Goal: Transaction & Acquisition: Book appointment/travel/reservation

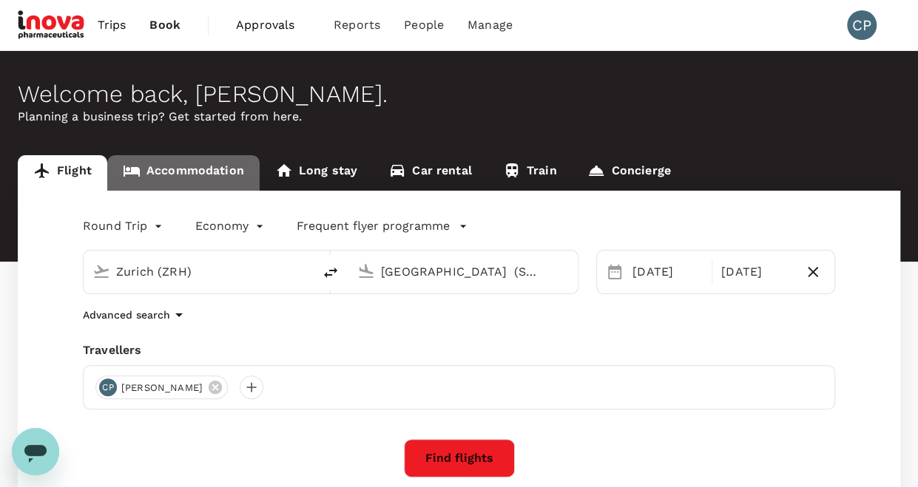
click at [200, 163] on link "Accommodation" at bounding box center [183, 172] width 152 height 35
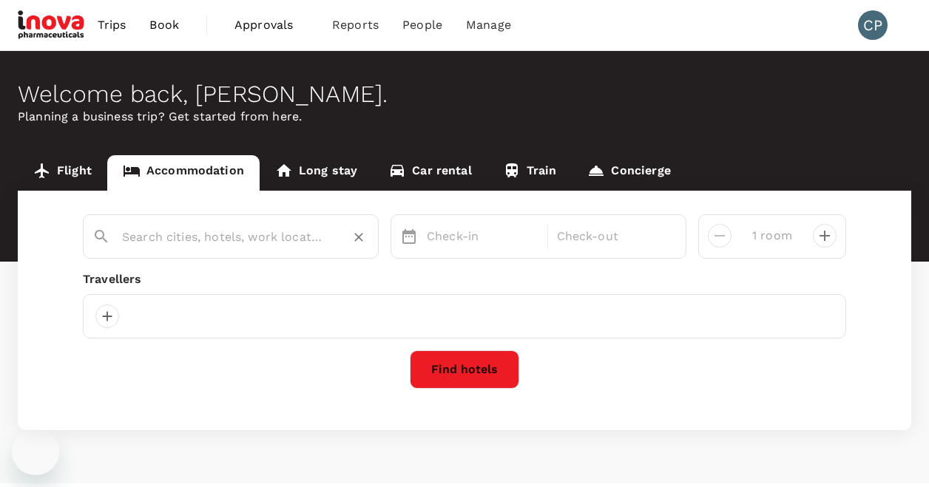
type input "[GEOGRAPHIC_DATA]"
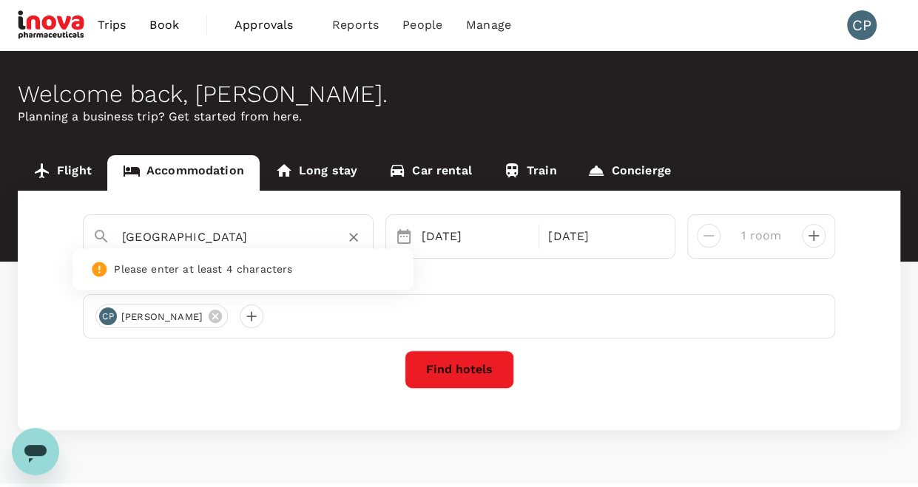
drag, startPoint x: 291, startPoint y: 237, endPoint x: 92, endPoint y: 231, distance: 199.7
click at [92, 231] on div "Skopje Marriott Hotel" at bounding box center [222, 231] width 283 height 38
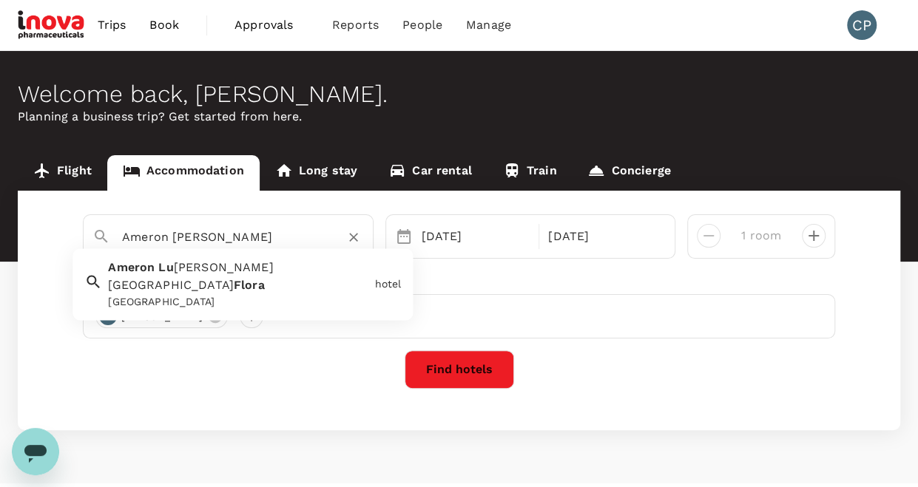
click at [179, 269] on span "zern Hotel" at bounding box center [190, 277] width 165 height 32
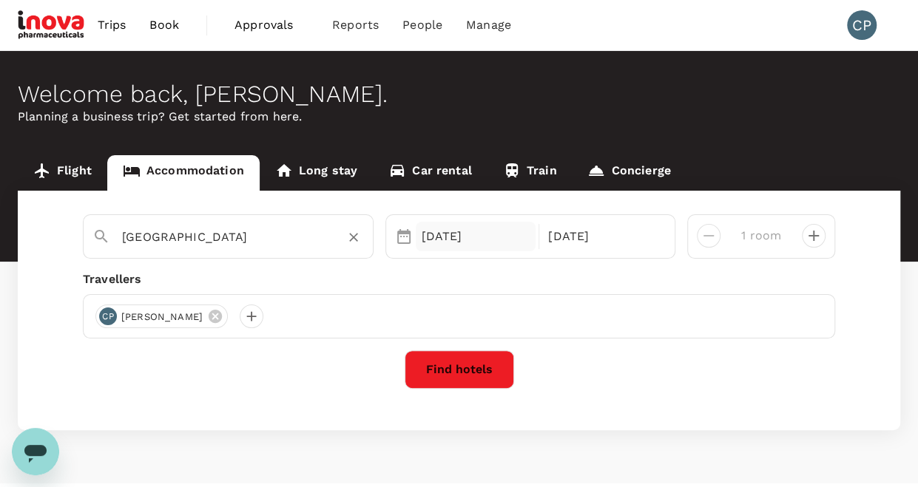
type input "Ameron Luzern Hotel Flora"
click at [448, 227] on div "[DATE]" at bounding box center [476, 237] width 121 height 30
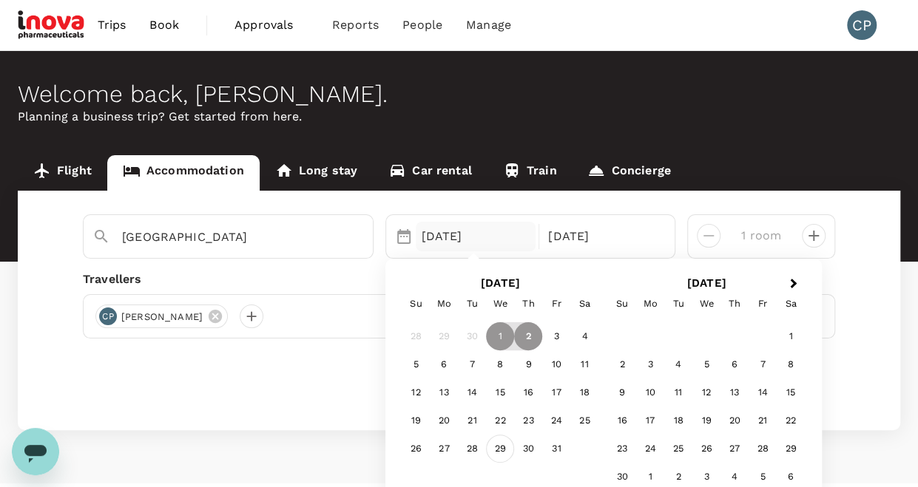
click at [507, 453] on div "29" at bounding box center [500, 450] width 28 height 28
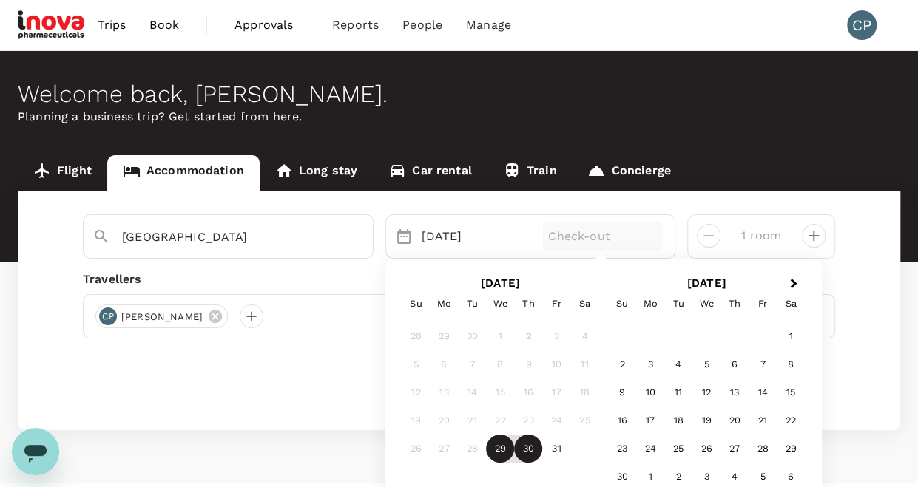
click at [533, 448] on div "30" at bounding box center [528, 450] width 28 height 28
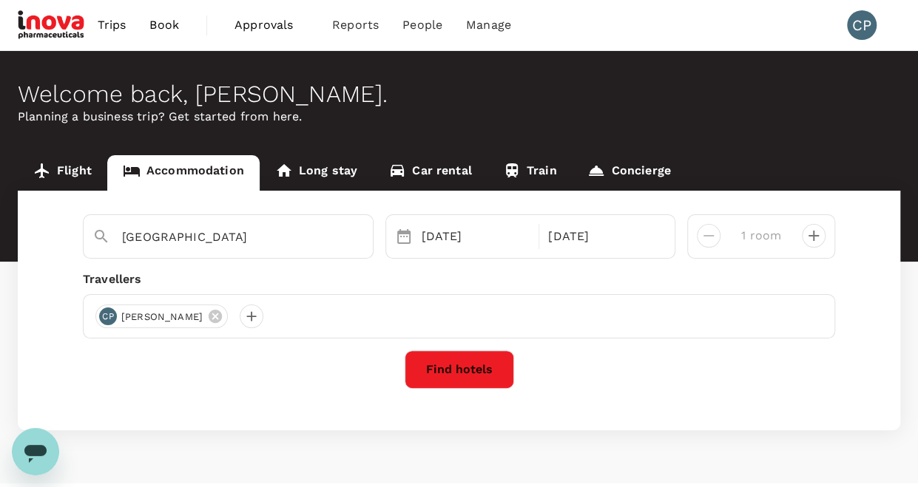
click at [432, 367] on button "Find hotels" at bounding box center [458, 370] width 109 height 38
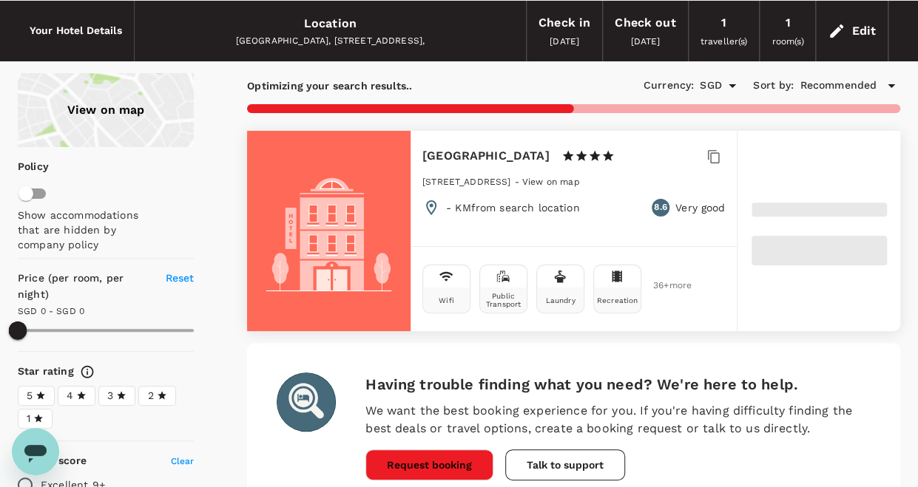
scroll to position [50, 0]
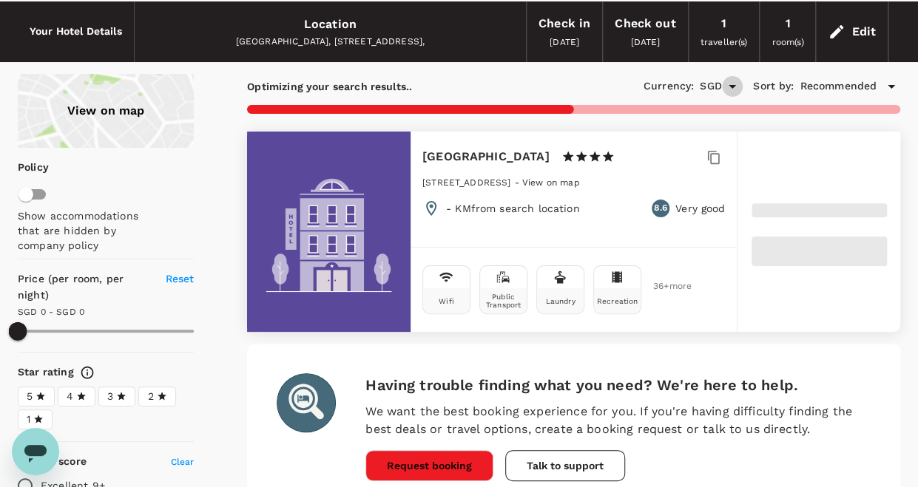
click at [734, 81] on icon "Open" at bounding box center [732, 87] width 18 height 18
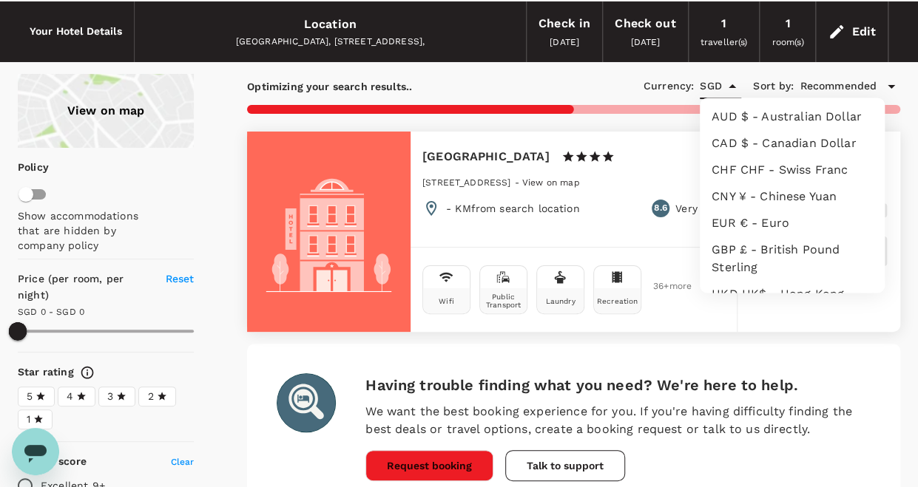
scroll to position [361, 0]
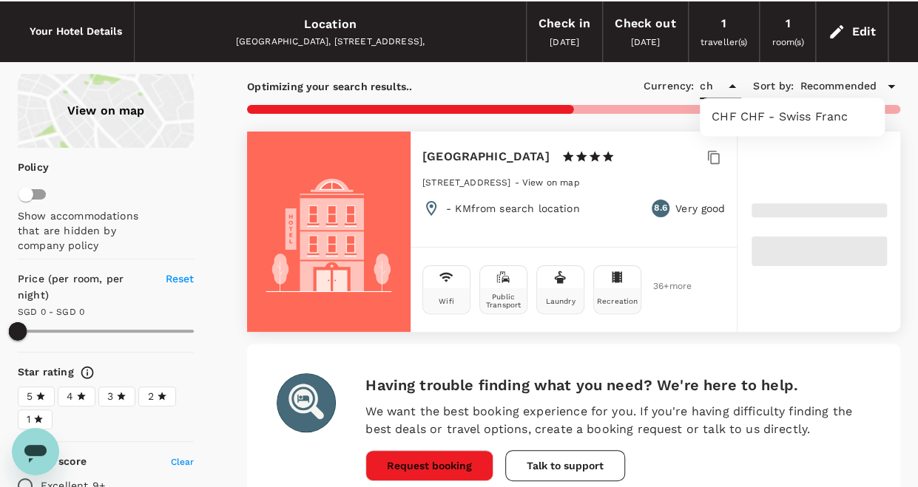
type input "chf"
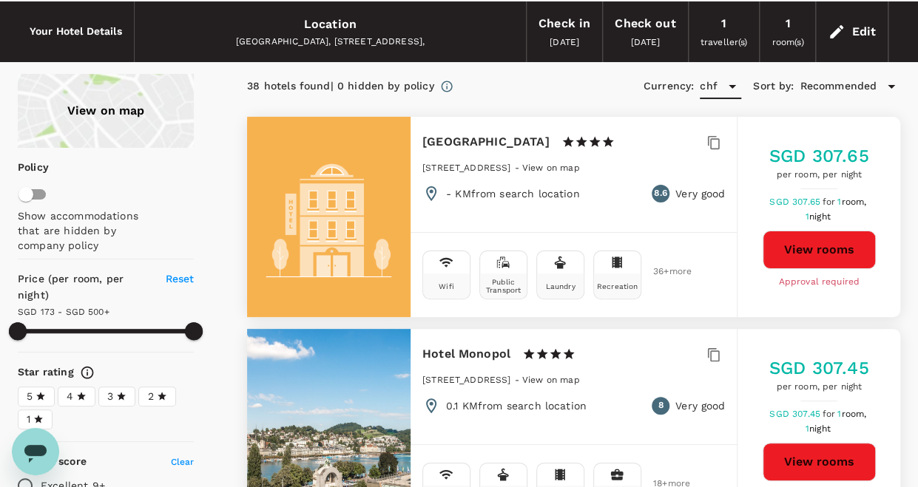
type input "499.13"
type input "CHF"
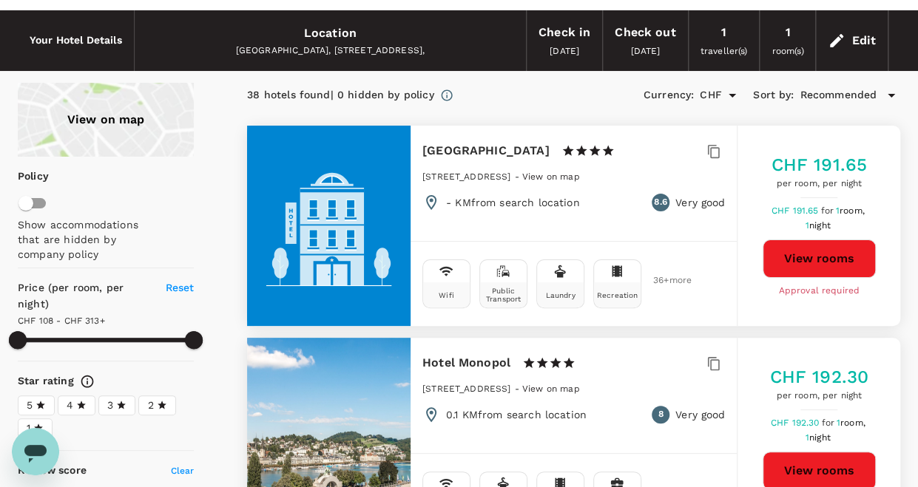
scroll to position [40, 0]
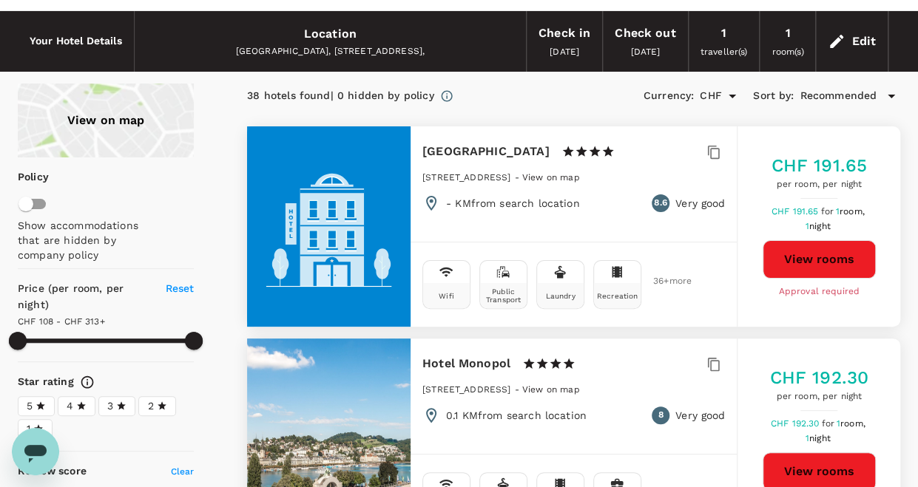
click at [830, 258] on button "View rooms" at bounding box center [818, 259] width 113 height 38
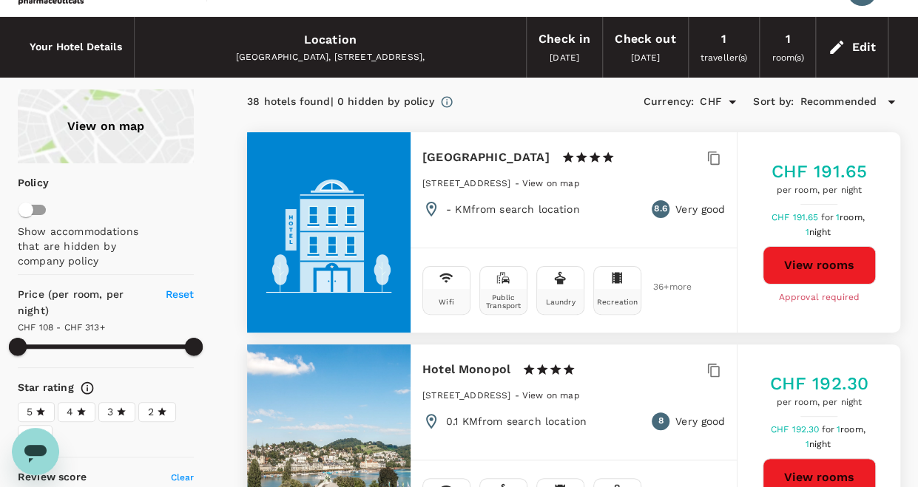
scroll to position [0, 0]
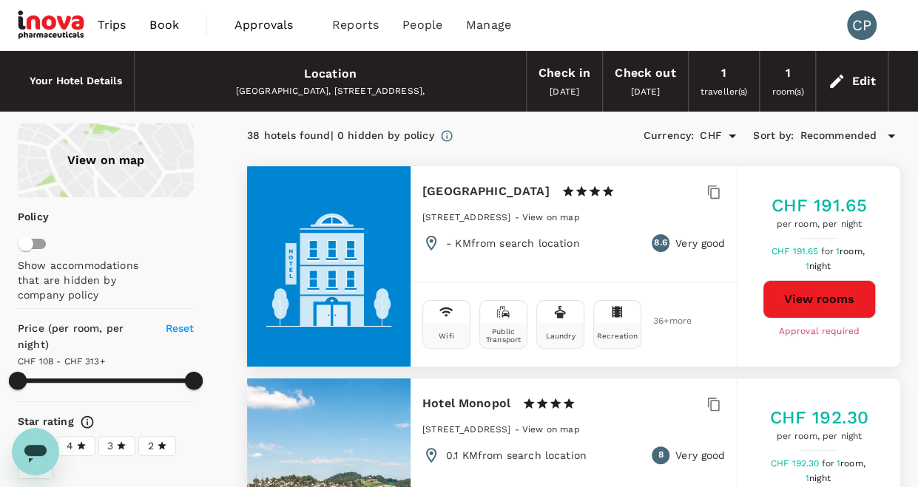
click at [833, 79] on icon at bounding box center [836, 81] width 18 height 18
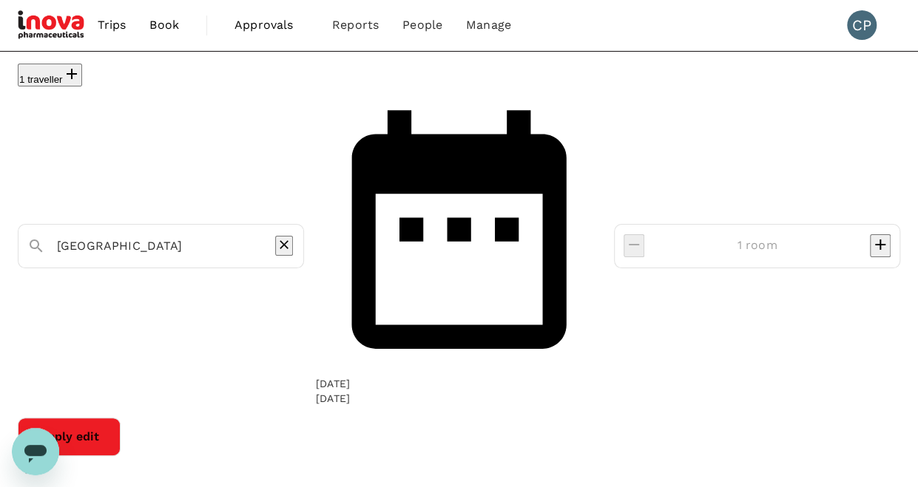
click at [246, 223] on div "[GEOGRAPHIC_DATA]" at bounding box center [169, 240] width 249 height 35
type input "T"
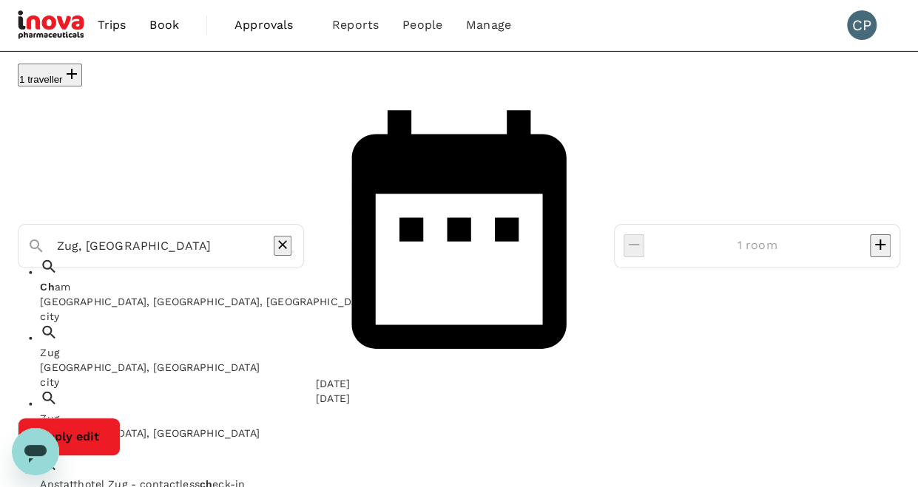
type input "Zug, CH"
type input "499.13"
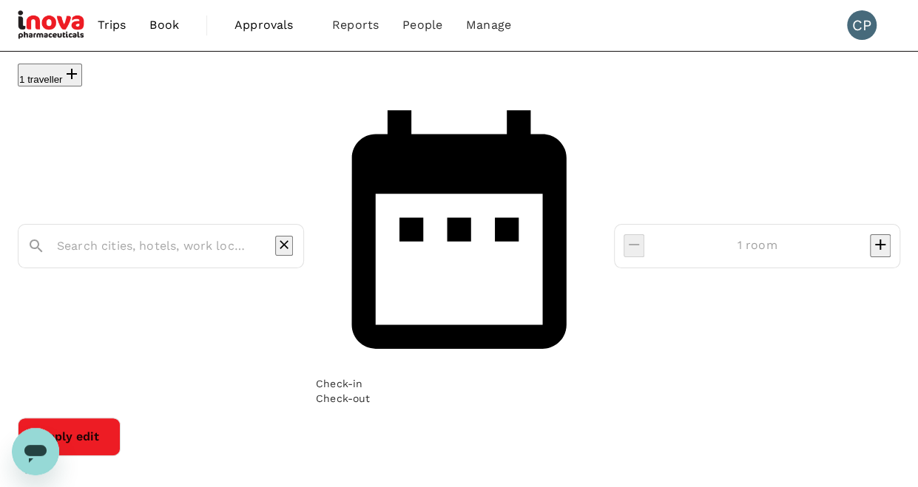
type input "499.11"
type input "CHF"
click at [229, 234] on input "[GEOGRAPHIC_DATA]" at bounding box center [155, 245] width 196 height 23
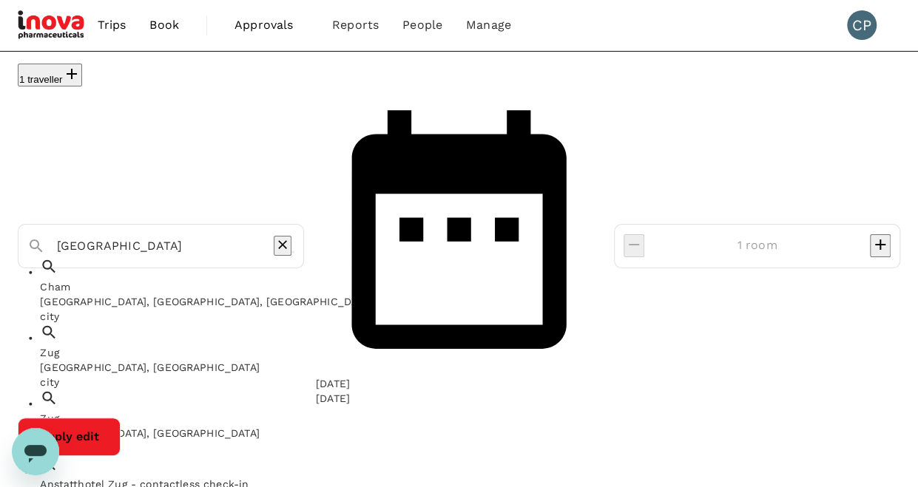
click at [121, 360] on div "Zug, Switzerland" at bounding box center [210, 367] width 340 height 15
type input "Zug"
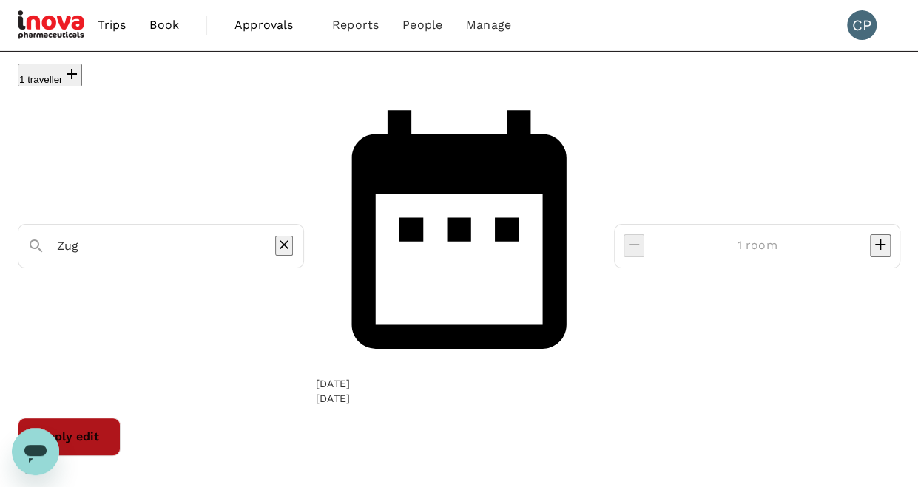
click at [121, 418] on button "Apply edit" at bounding box center [69, 437] width 103 height 38
type input "Zug"
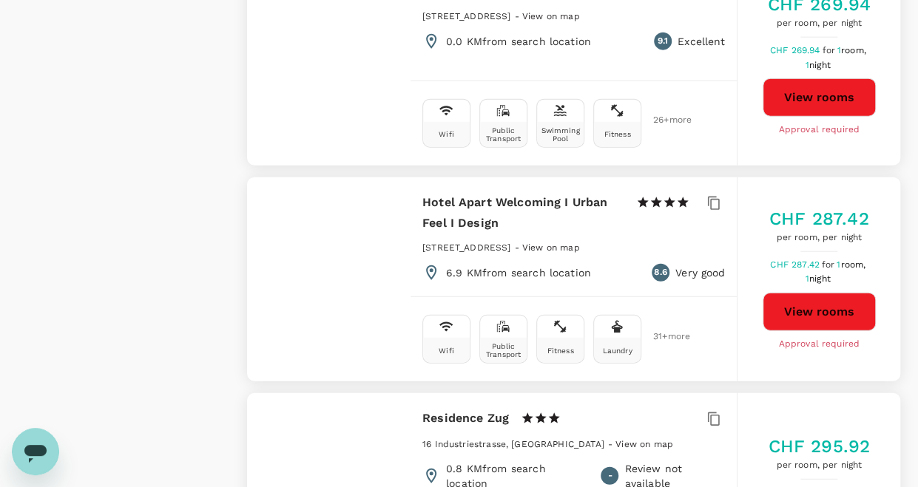
scroll to position [4549, 0]
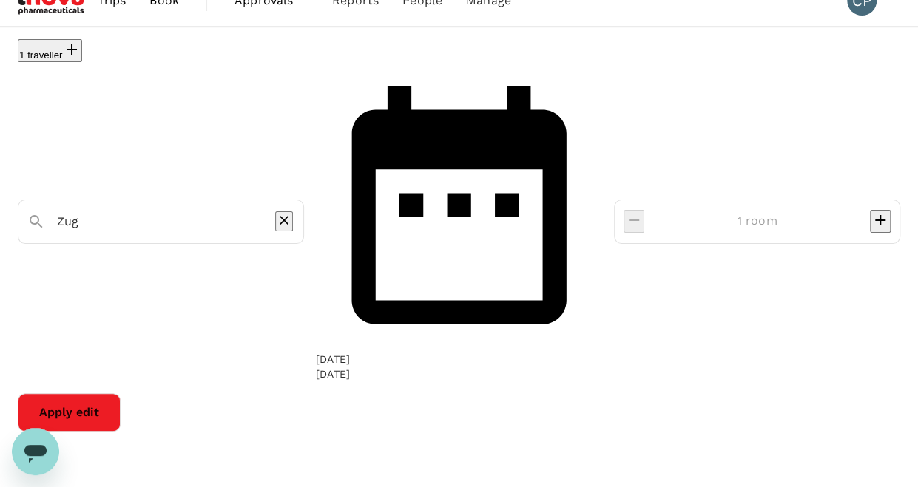
scroll to position [0, 0]
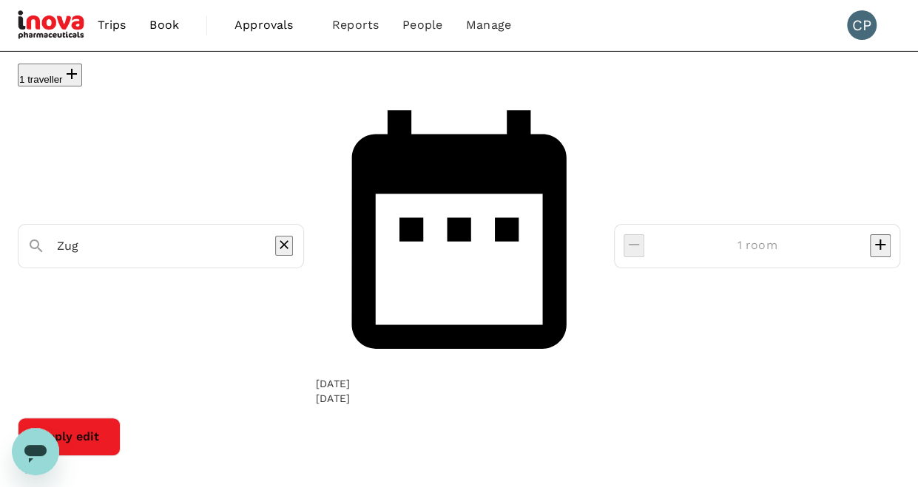
type input "499.84"
